Goal: Information Seeking & Learning: Learn about a topic

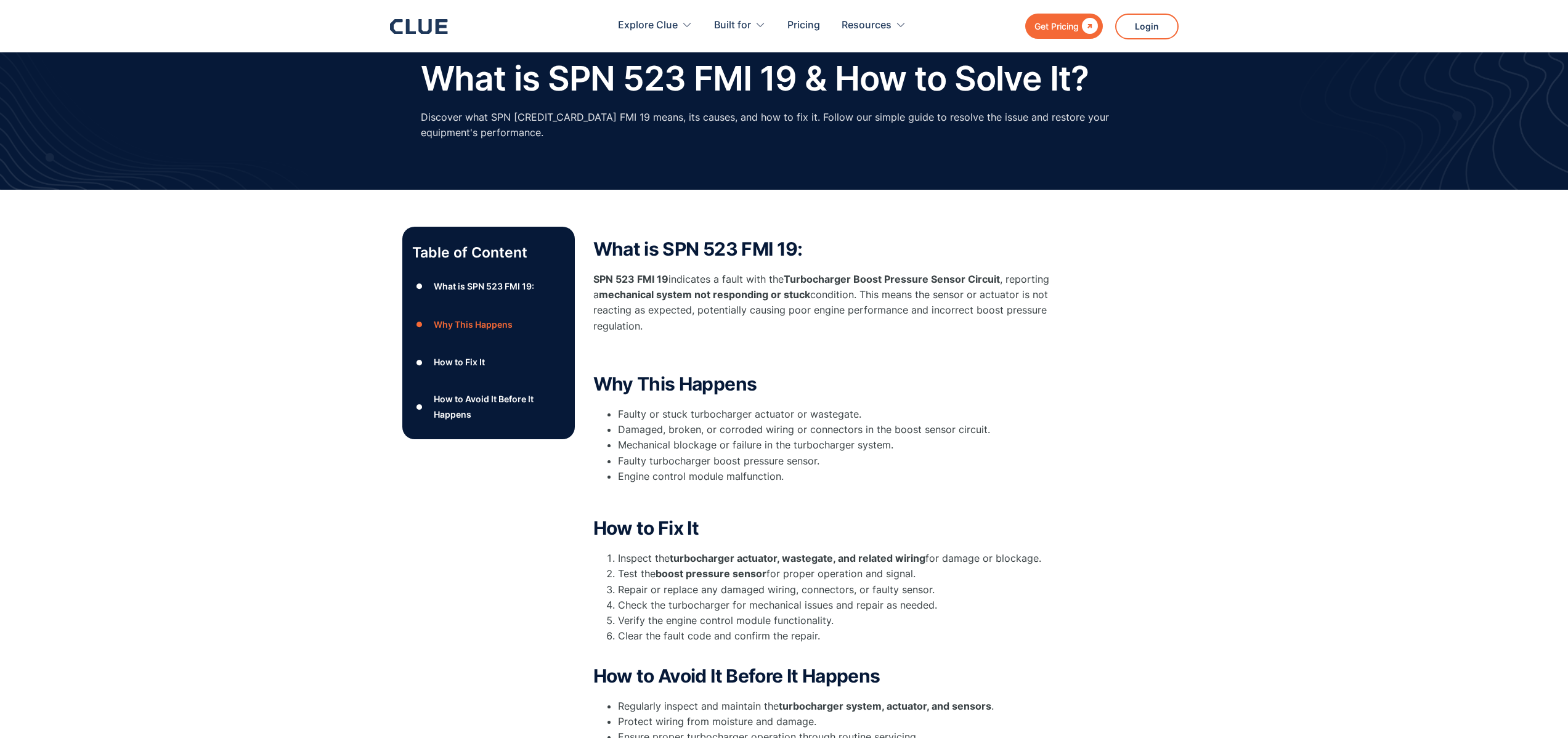
scroll to position [49, 0]
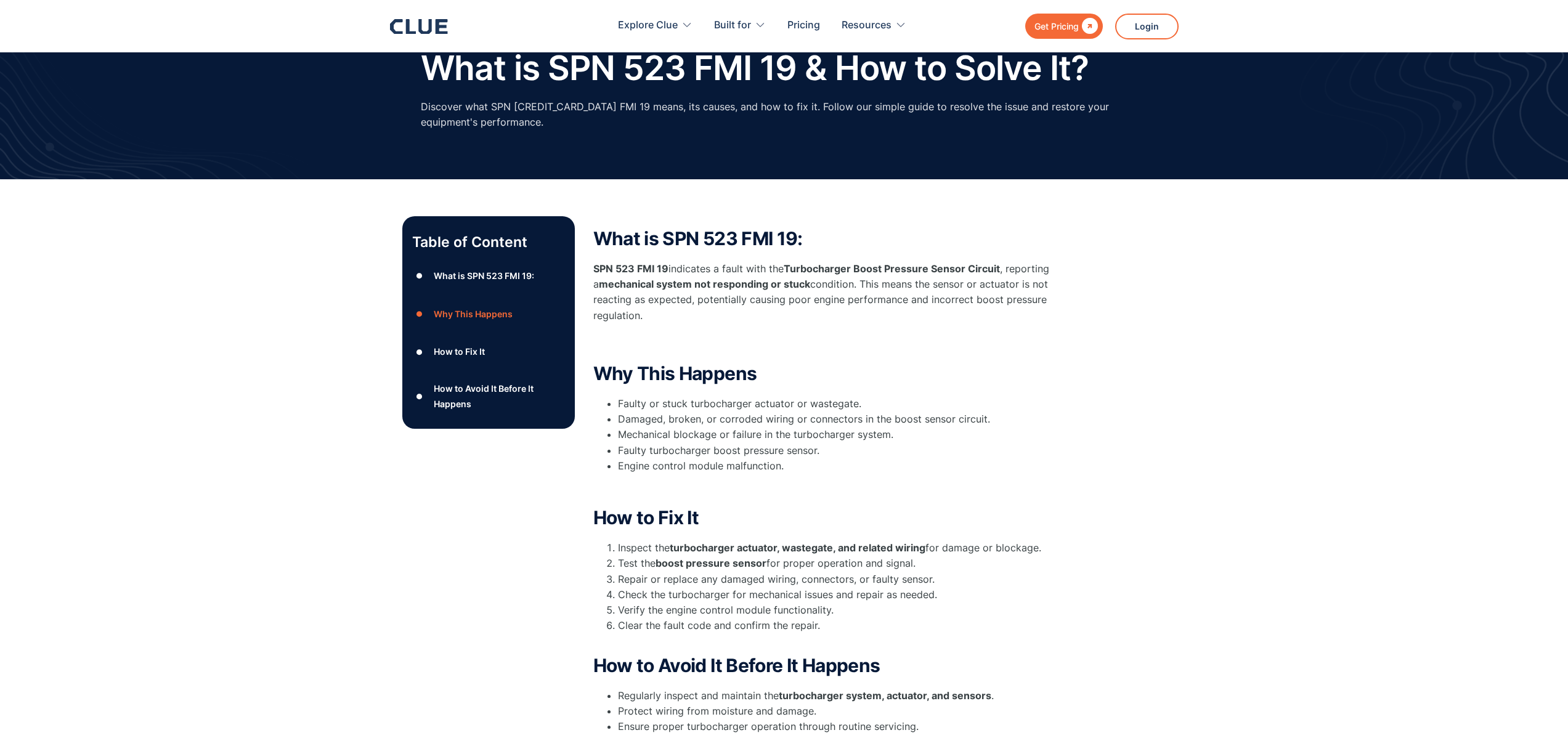
drag, startPoint x: 1258, startPoint y: 233, endPoint x: 1238, endPoint y: 196, distance: 42.1
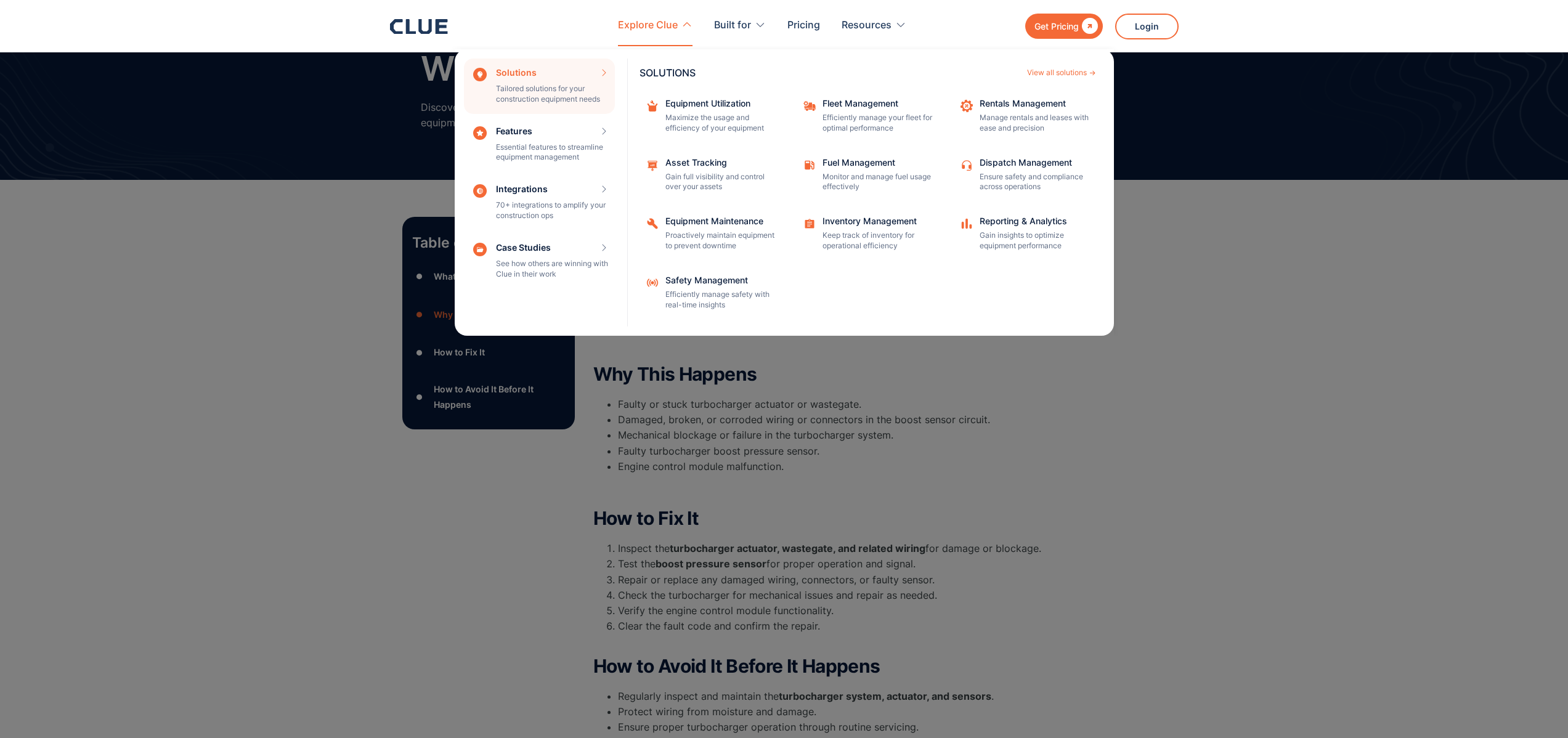
click at [642, 24] on div "Explore Clue" at bounding box center [648, 26] width 60 height 39
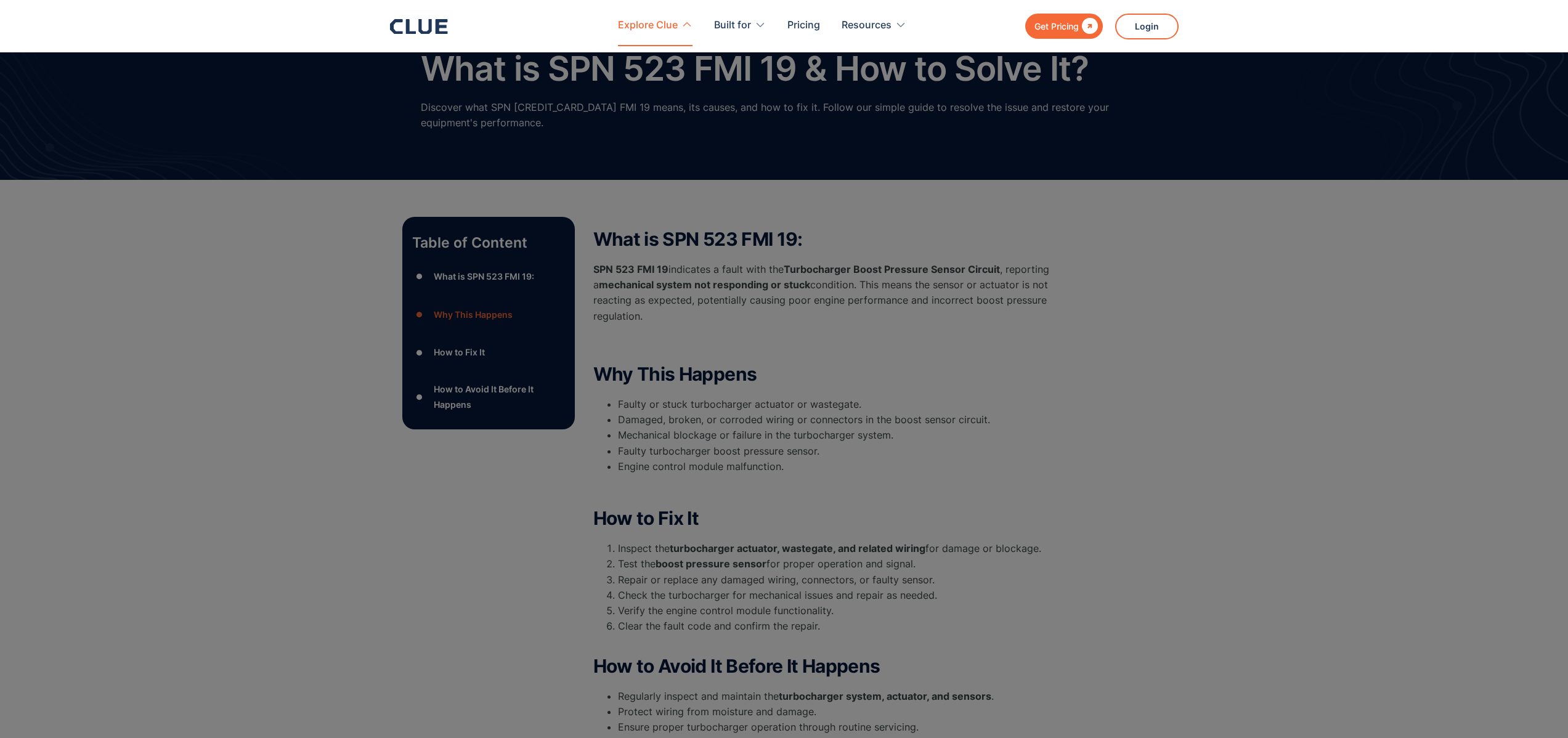
click at [668, 28] on div "Explore Clue" at bounding box center [648, 26] width 60 height 39
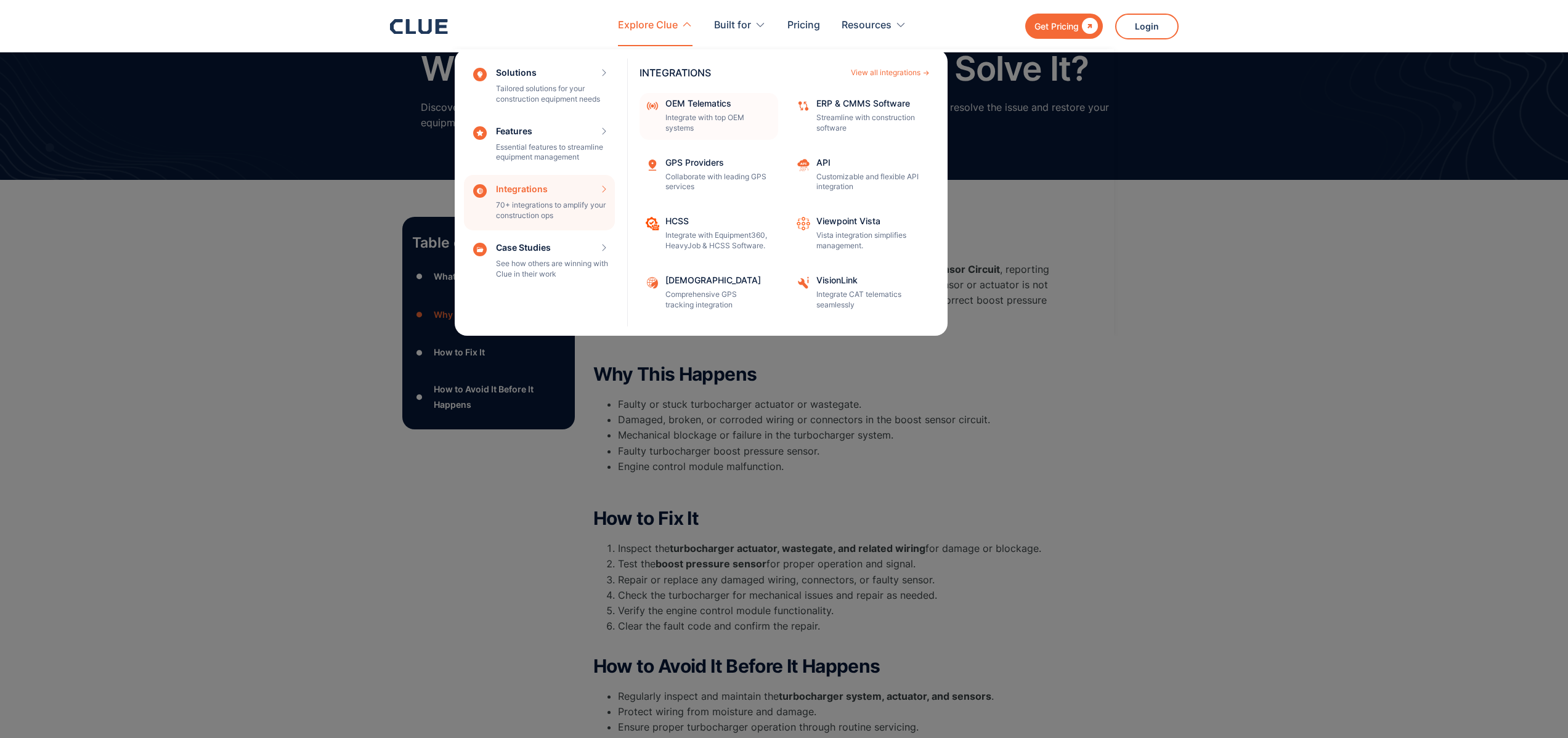
click at [701, 105] on div "OEM Telematics" at bounding box center [717, 103] width 105 height 8
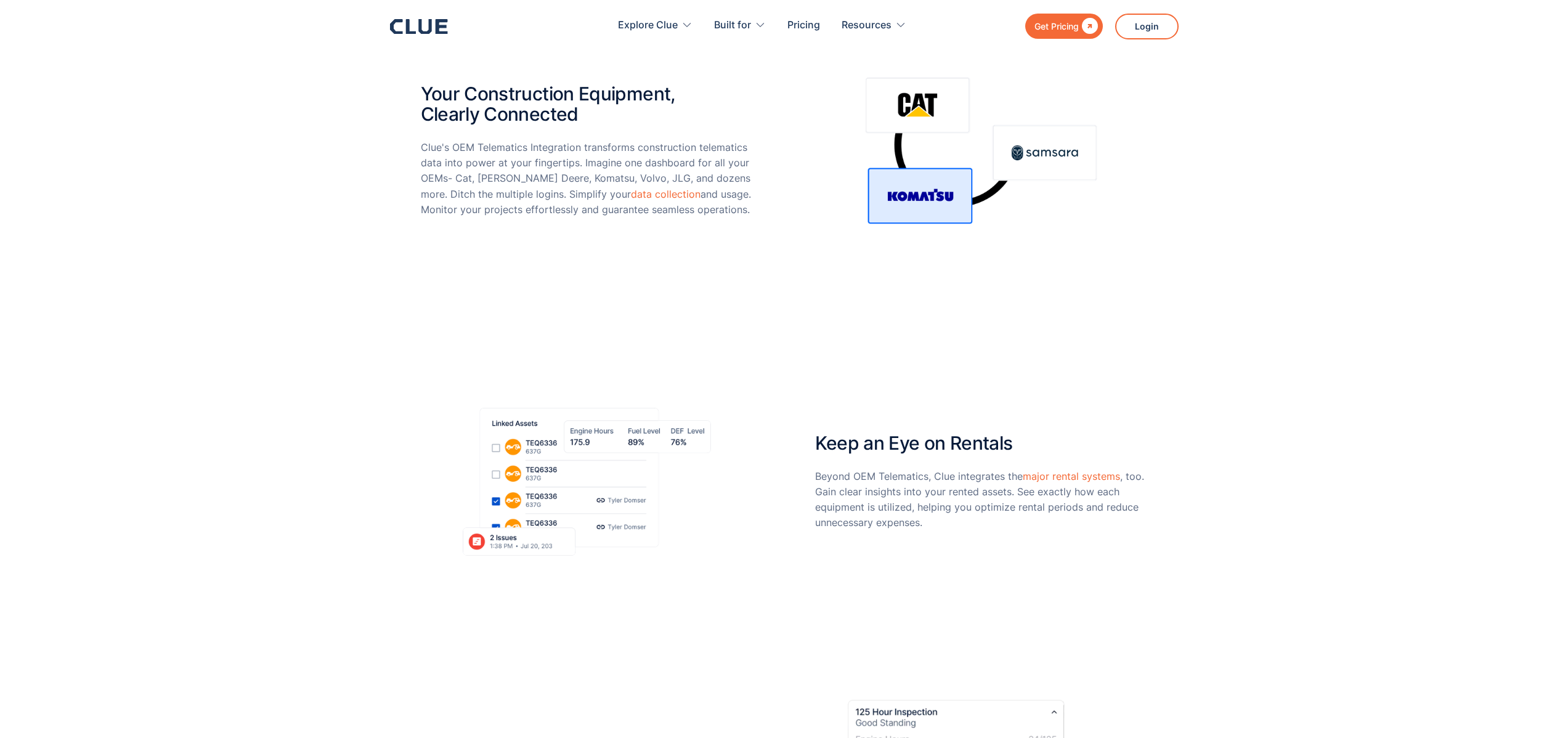
scroll to position [475, 0]
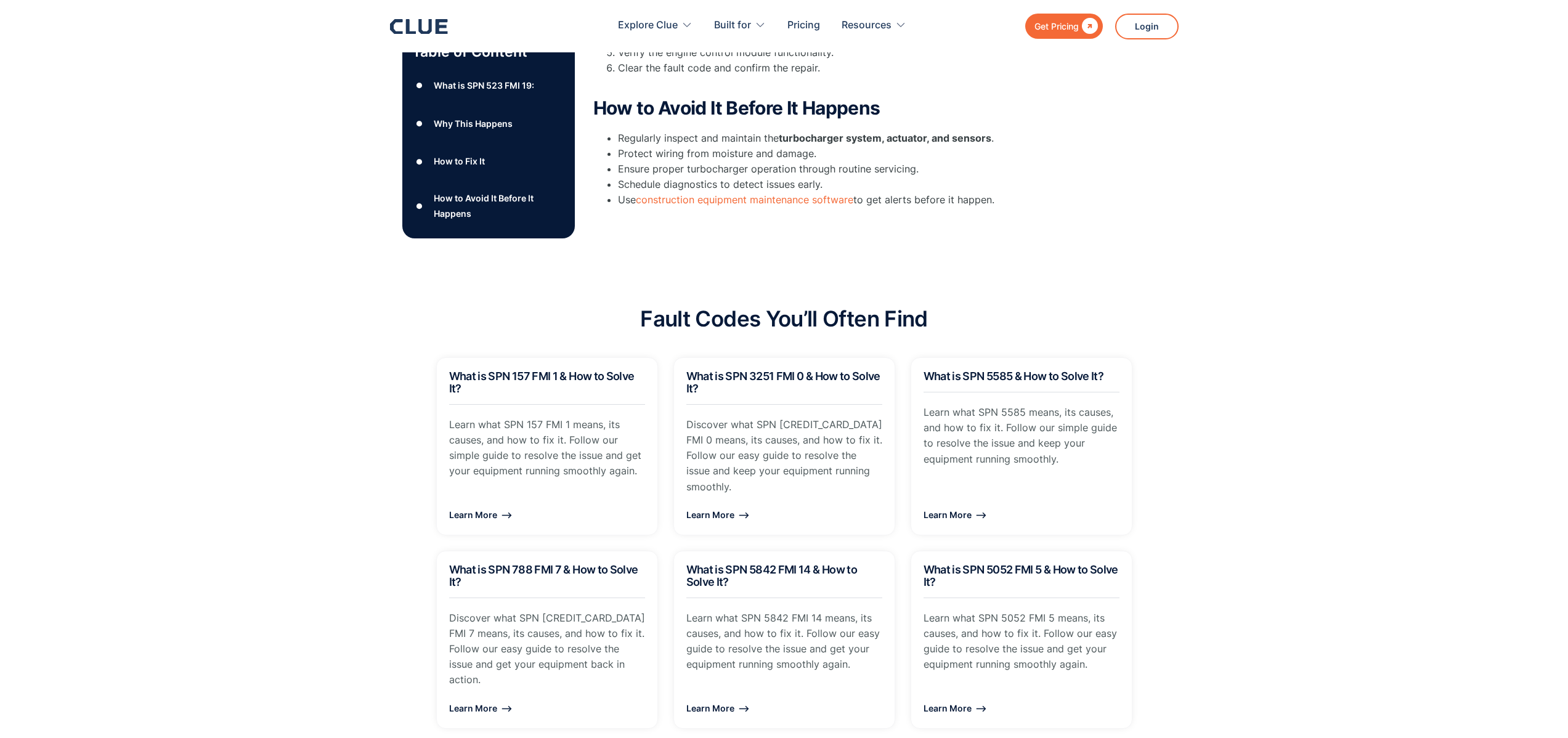
scroll to position [609, 0]
